Goal: Information Seeking & Learning: Learn about a topic

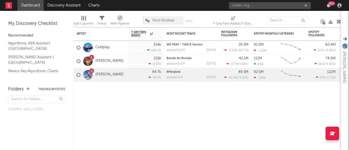
click at [250, 6] on input "cheko mg" at bounding box center [270, 5] width 82 height 7
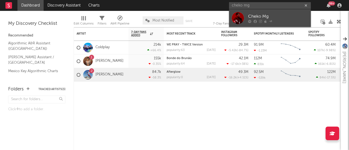
click at [247, 14] on link "Cheko Mg" at bounding box center [270, 18] width 82 height 18
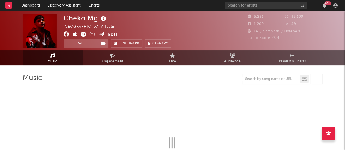
select select "6m"
